Goal: Task Accomplishment & Management: Manage account settings

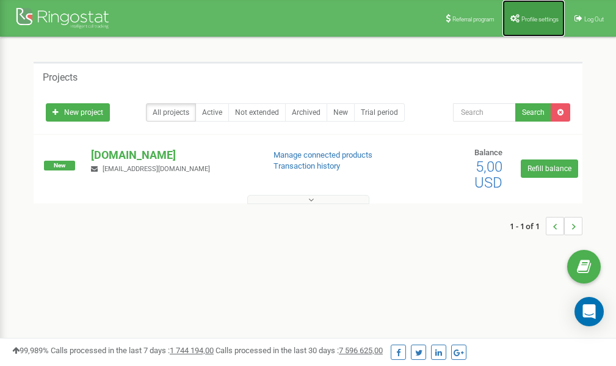
click at [529, 21] on span "Profile settings" at bounding box center [539, 19] width 37 height 7
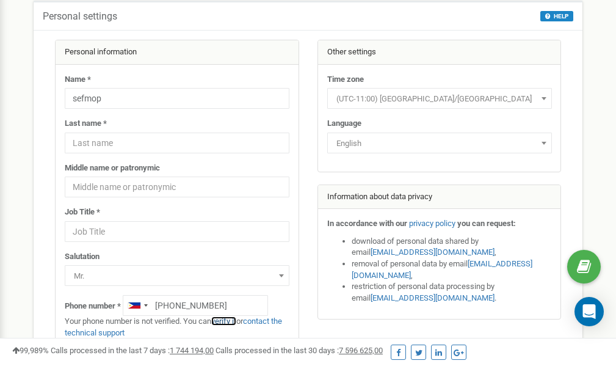
click at [224, 320] on link "verify it" at bounding box center [223, 320] width 25 height 9
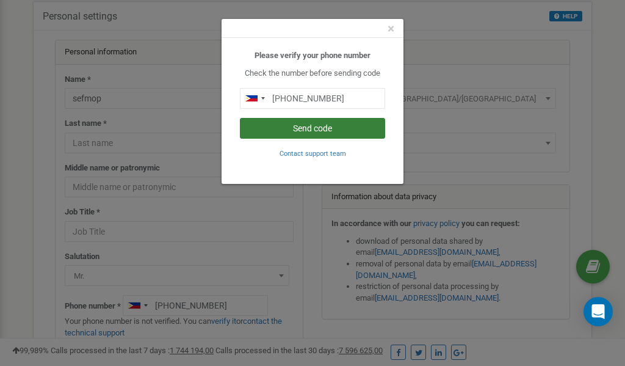
click at [312, 128] on button "Send code" at bounding box center [312, 128] width 145 height 21
